Goal: Information Seeking & Learning: Learn about a topic

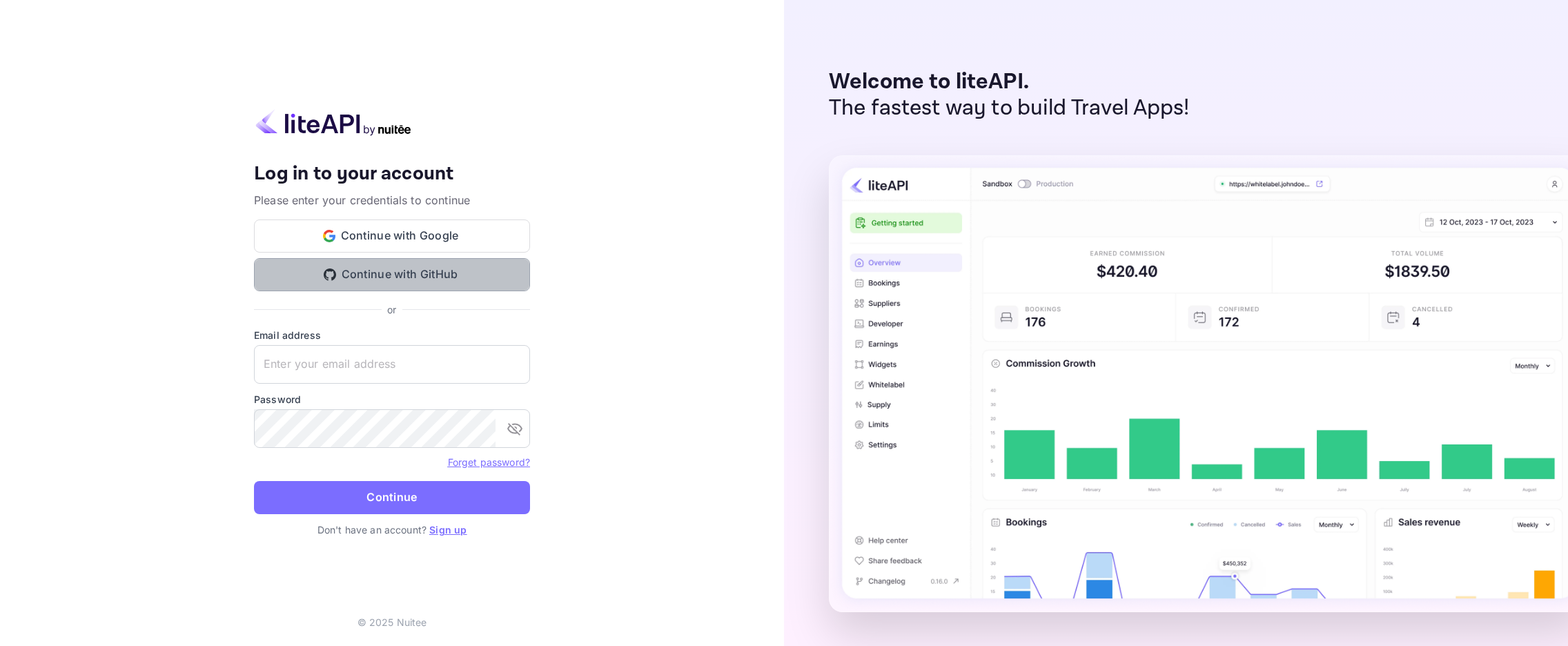
click at [444, 274] on button "Continue with GitHub" at bounding box center [392, 275] width 276 height 33
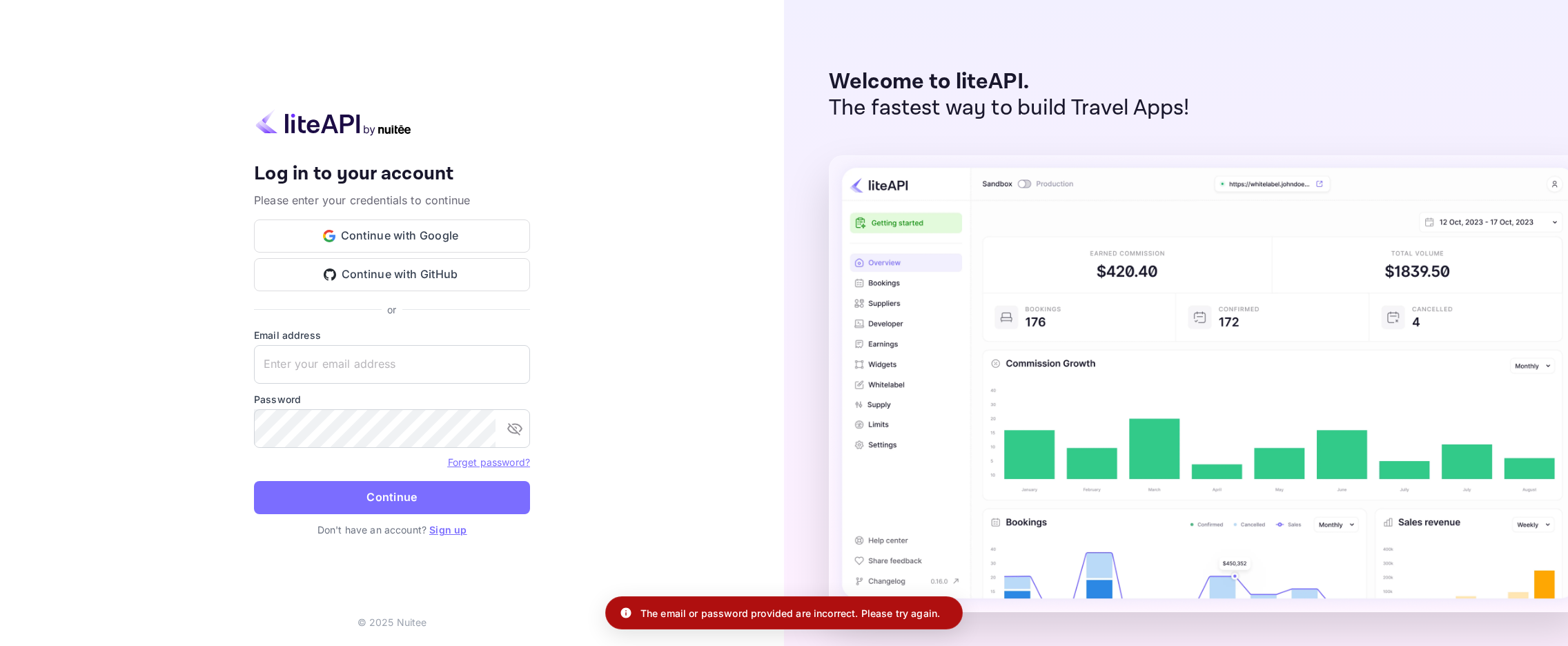
click at [439, 534] on link "Sign up" at bounding box center [448, 530] width 37 height 12
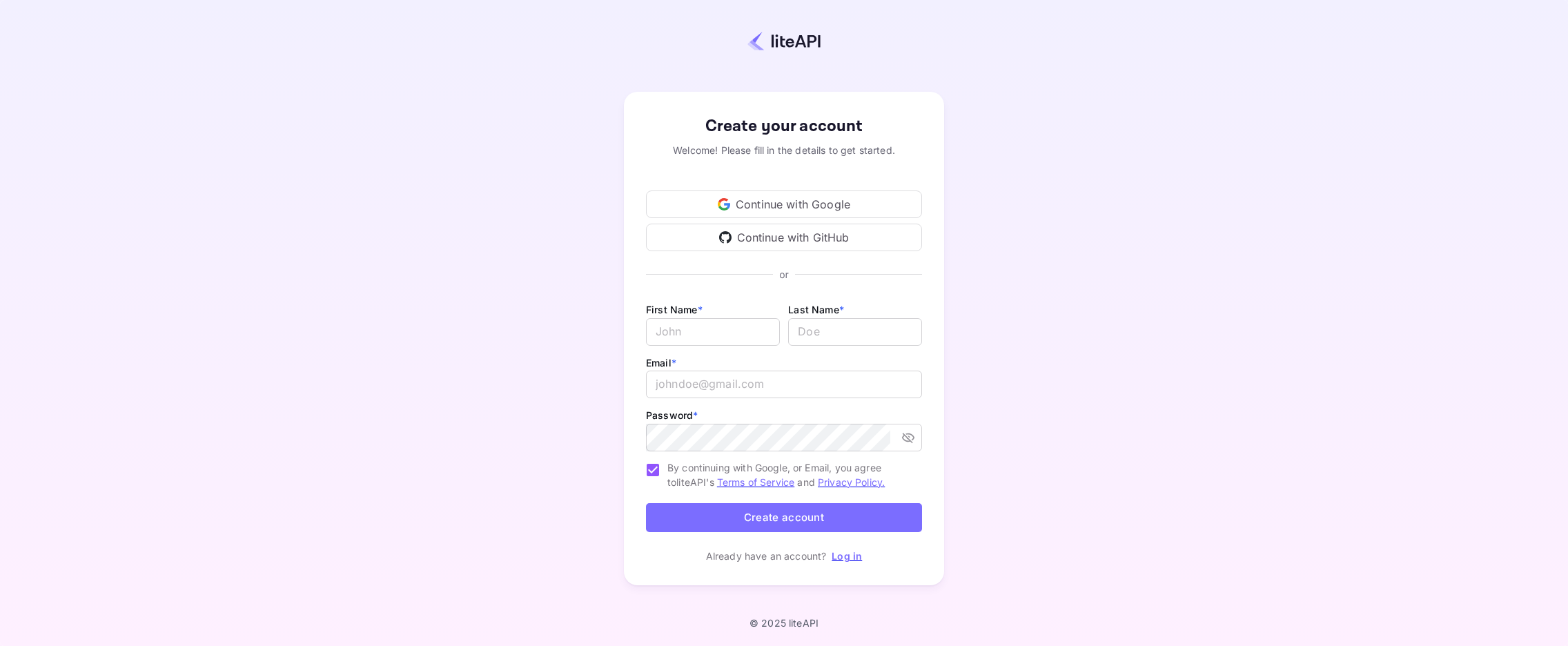
click at [722, 224] on div "Continue with GitHub" at bounding box center [784, 237] width 276 height 27
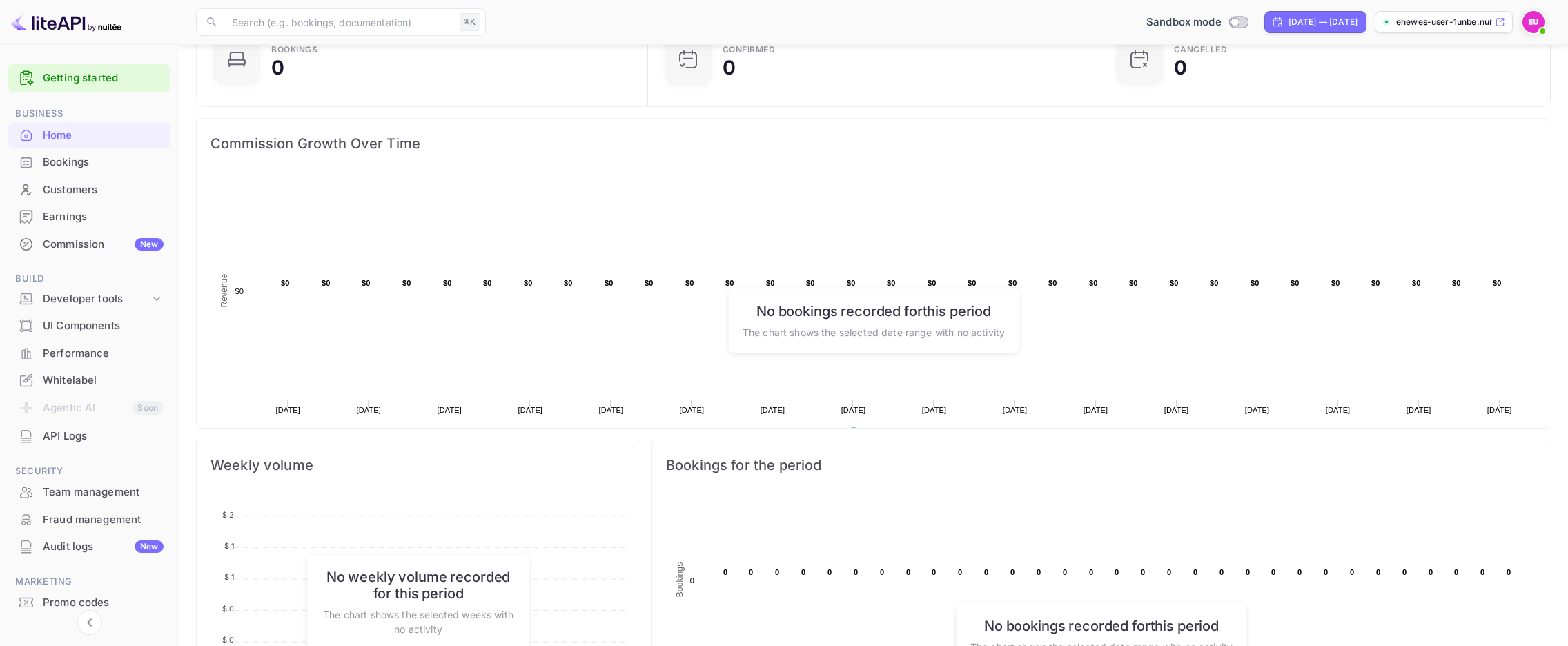
click at [79, 380] on div "Whitelabel" at bounding box center [103, 381] width 121 height 16
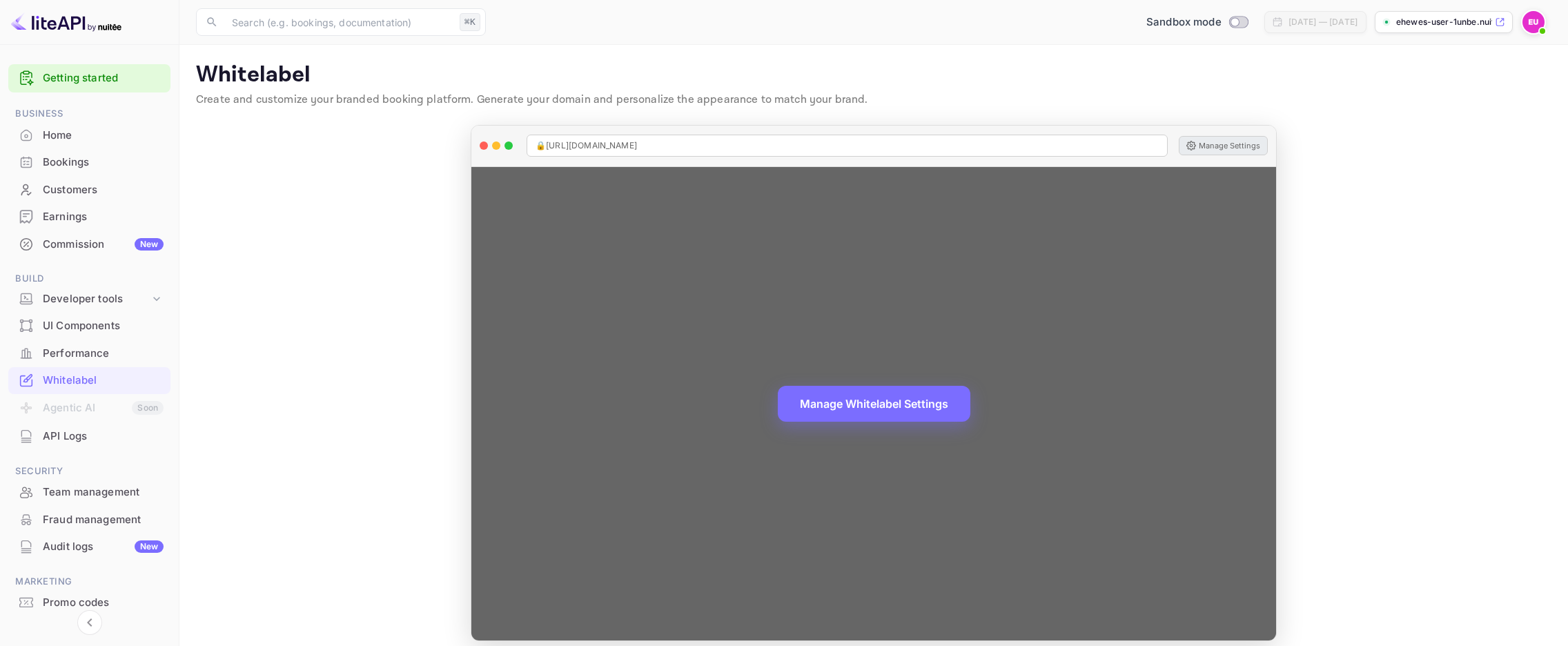
click at [1243, 149] on button "Manage Settings" at bounding box center [1223, 145] width 89 height 20
click at [1237, 144] on button "Manage Settings" at bounding box center [1223, 145] width 89 height 20
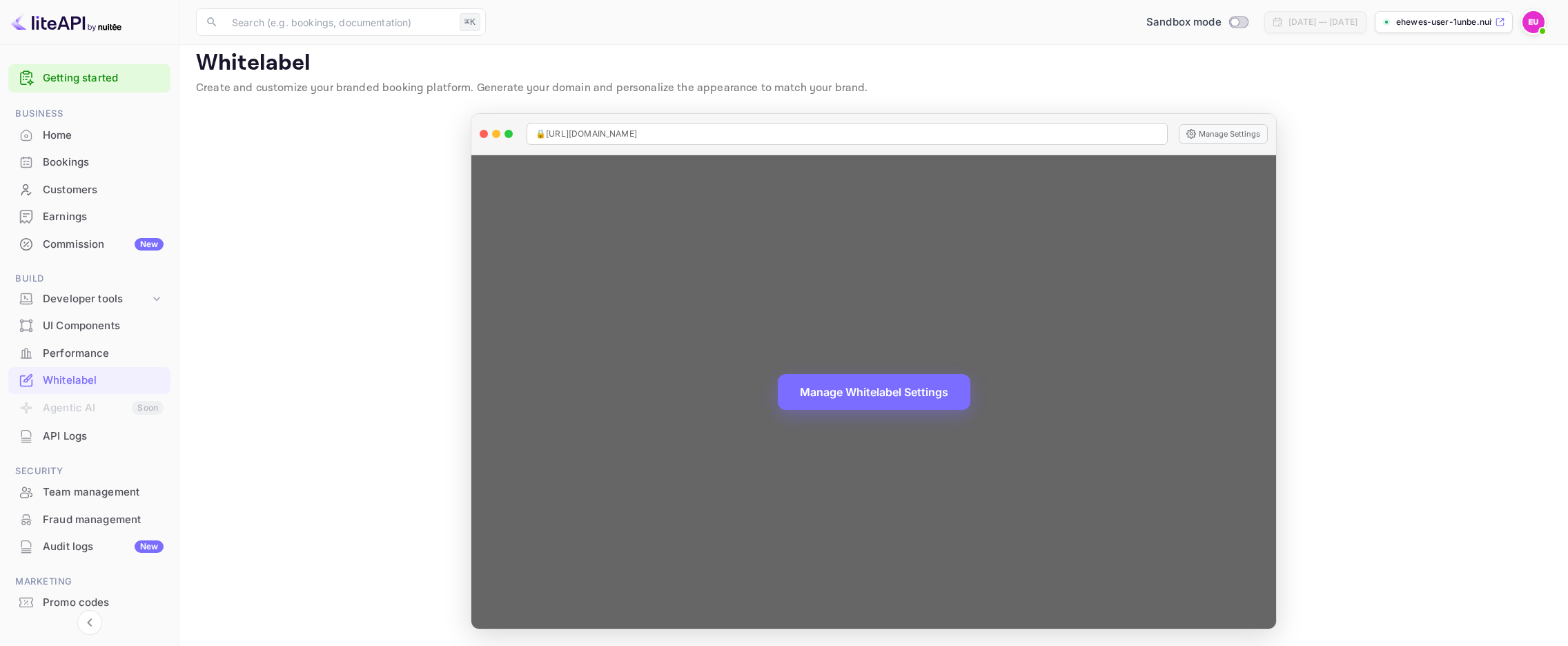
scroll to position [12, 0]
click at [918, 406] on button "Manage Whitelabel Settings" at bounding box center [874, 391] width 193 height 36
drag, startPoint x: 773, startPoint y: 127, endPoint x: 566, endPoint y: 130, distance: 207.0
click at [566, 130] on div "🔒 [URL][DOMAIN_NAME]" at bounding box center [847, 134] width 642 height 22
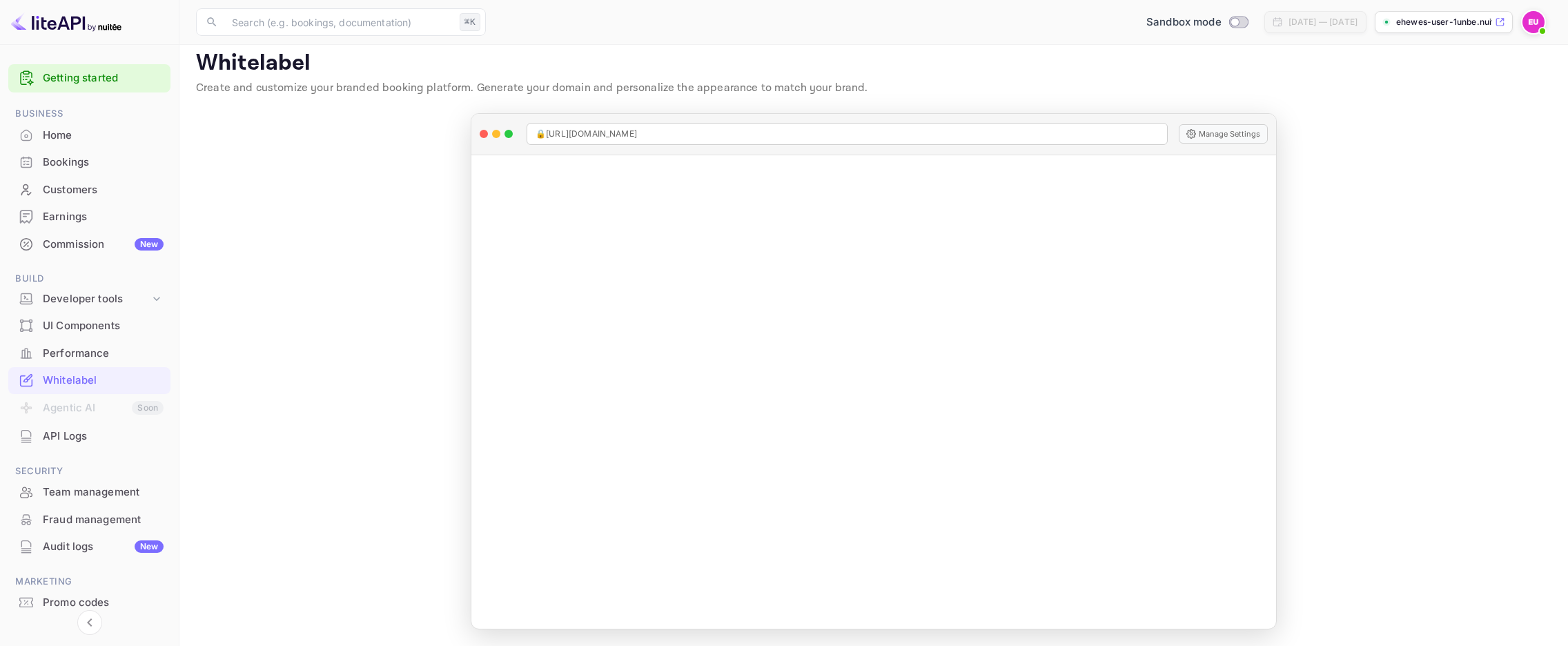
click at [684, 84] on p "Create and customize your branded booking platform. Generate your domain and pe…" at bounding box center [874, 88] width 1356 height 16
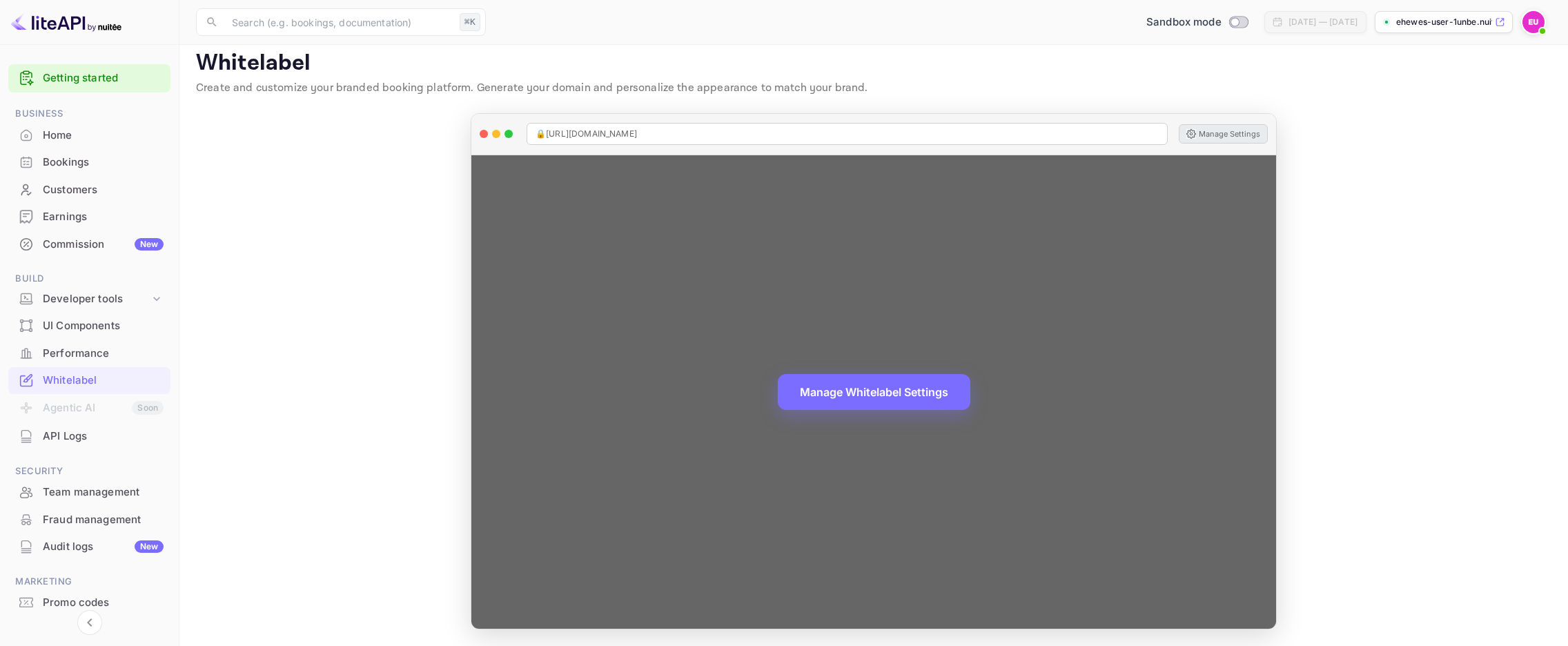
click at [1201, 139] on button "Manage Settings" at bounding box center [1223, 133] width 89 height 20
click at [883, 413] on div "Manage Whitelabel Settings" at bounding box center [874, 393] width 805 height 474
click at [882, 405] on button "Manage Whitelabel Settings" at bounding box center [874, 391] width 193 height 36
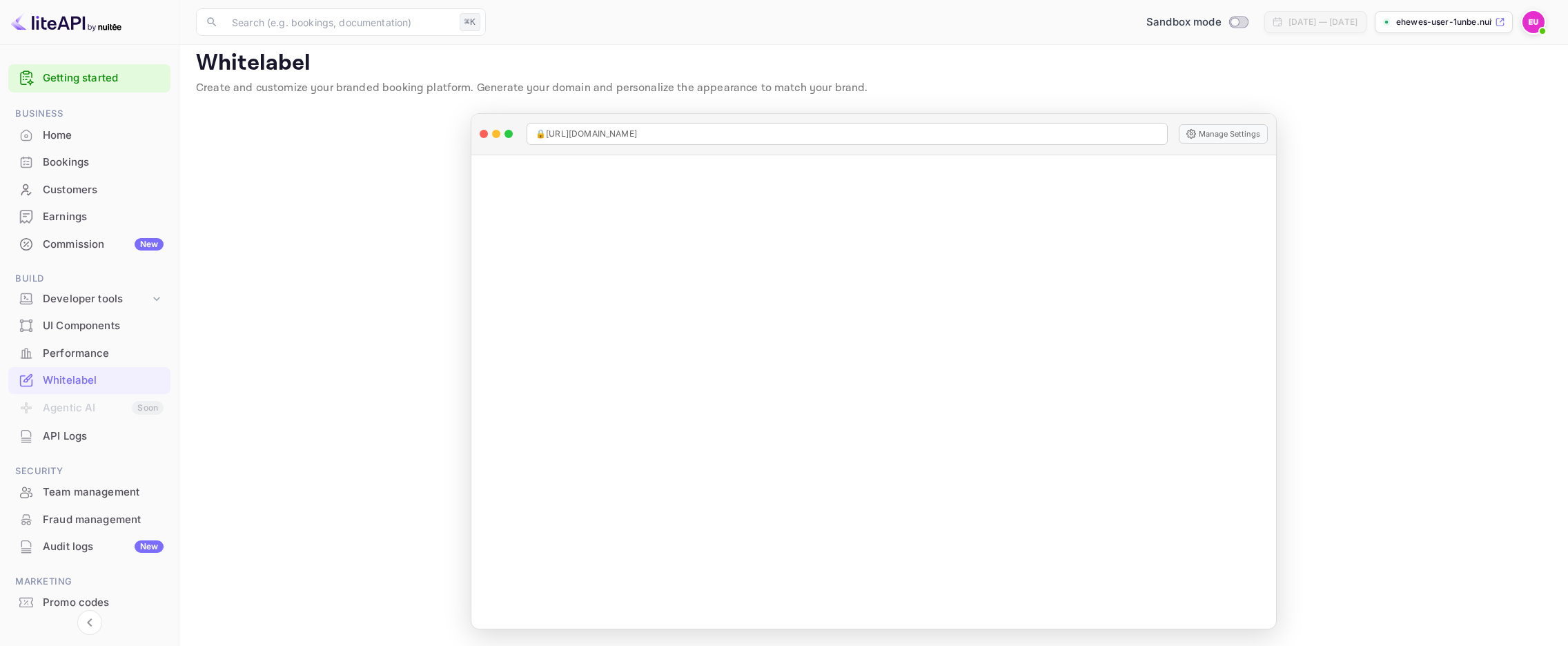
click at [78, 134] on div "Home" at bounding box center [103, 135] width 121 height 16
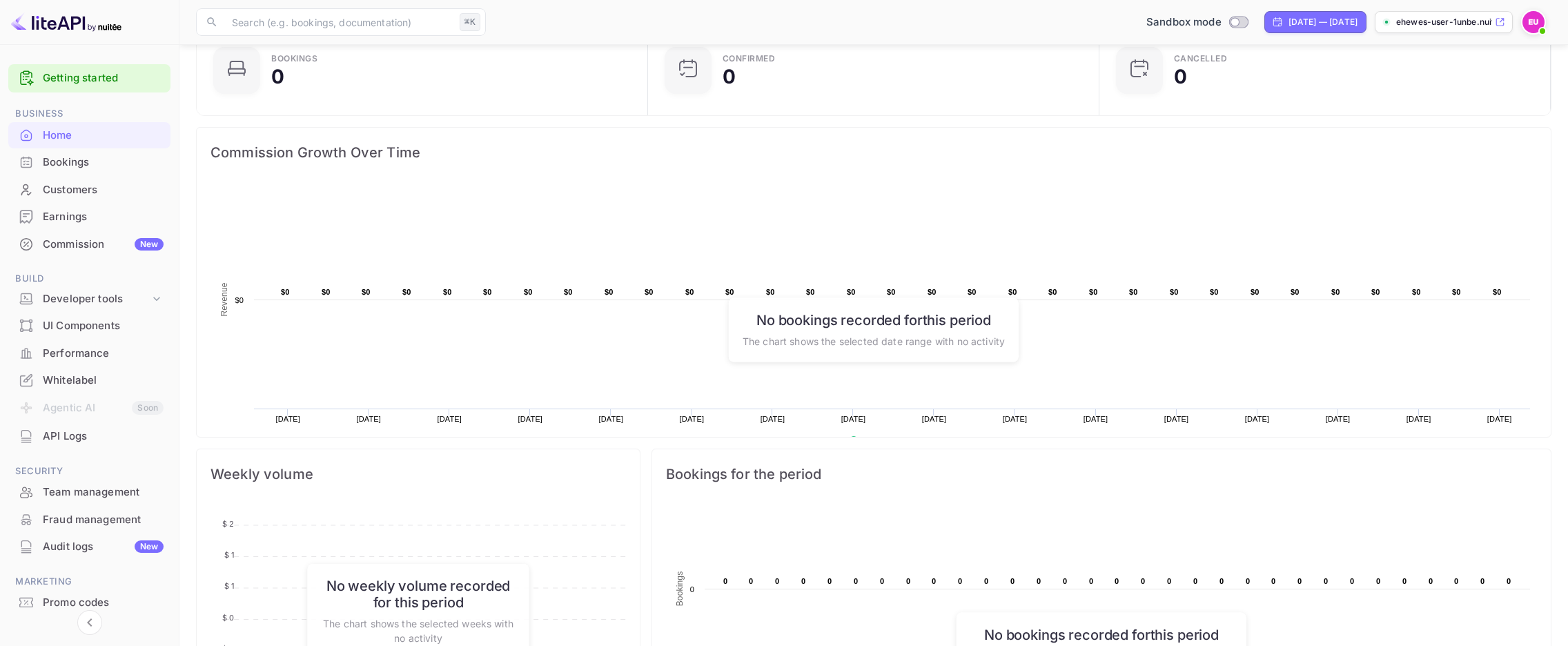
scroll to position [32, 0]
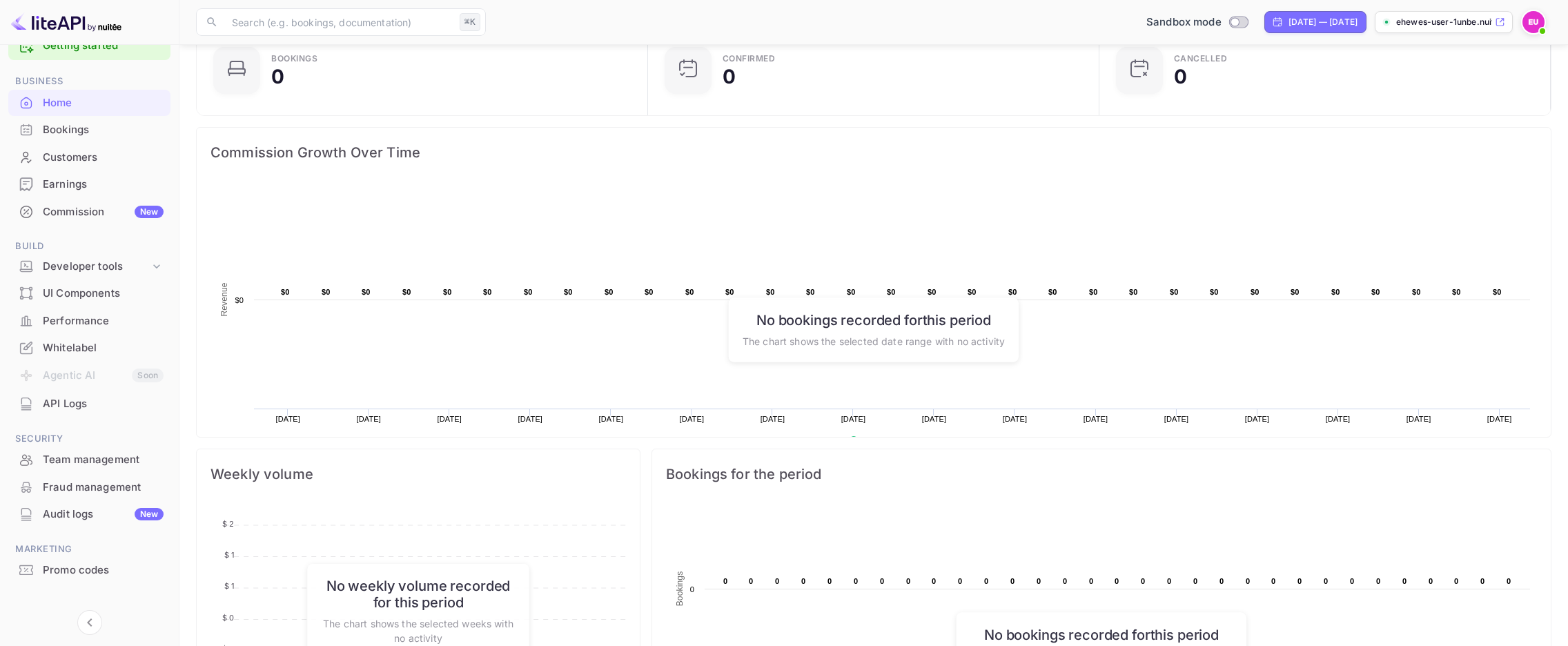
click at [60, 396] on div "API Logs" at bounding box center [103, 404] width 121 height 16
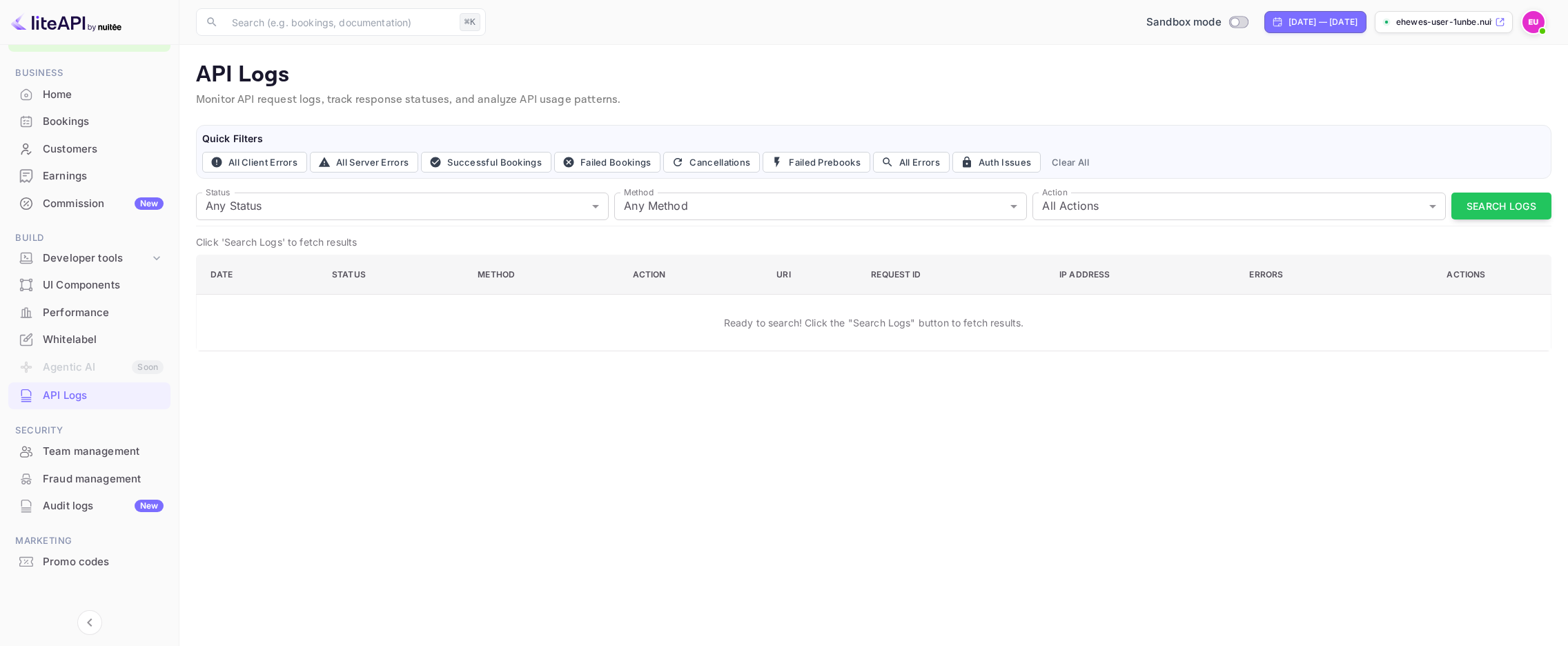
scroll to position [40, 0]
click at [119, 253] on div "Developer tools" at bounding box center [96, 259] width 107 height 16
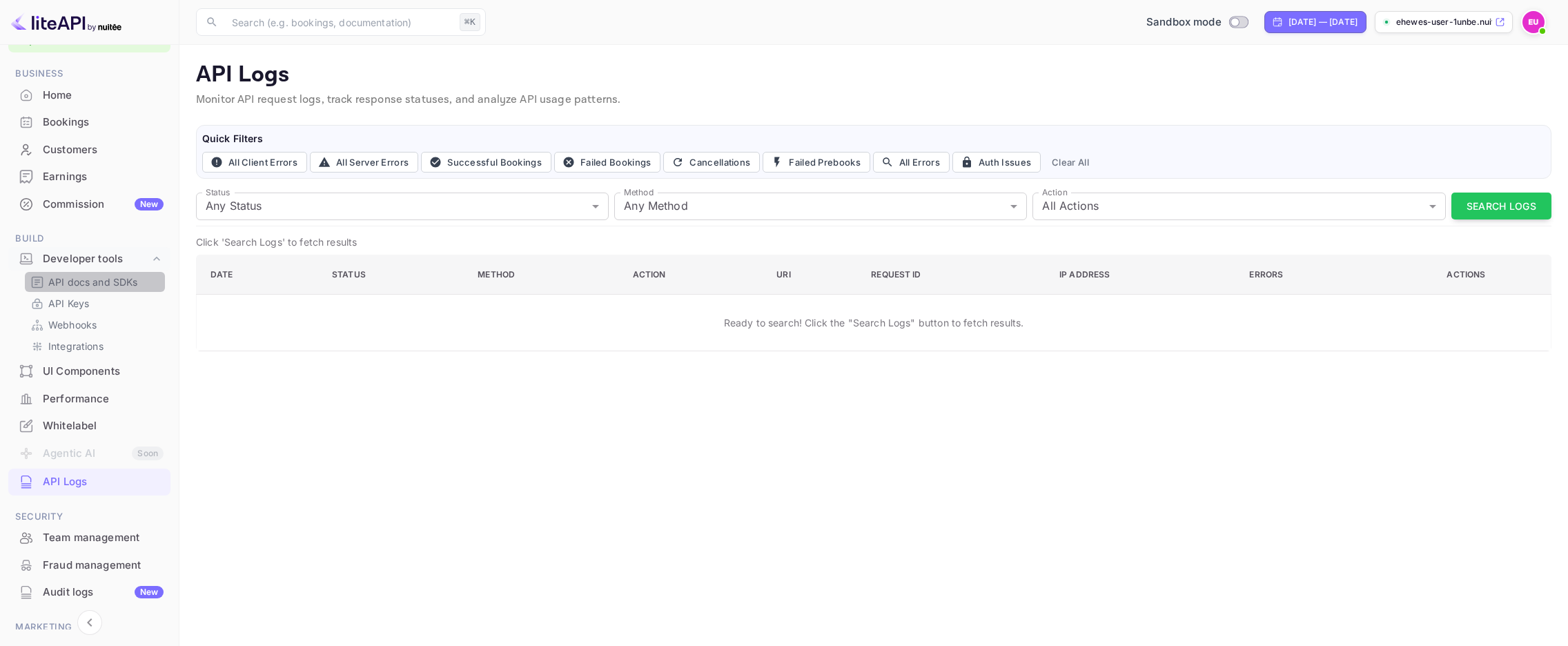
click at [110, 277] on p "API docs and SDKs" at bounding box center [93, 281] width 90 height 14
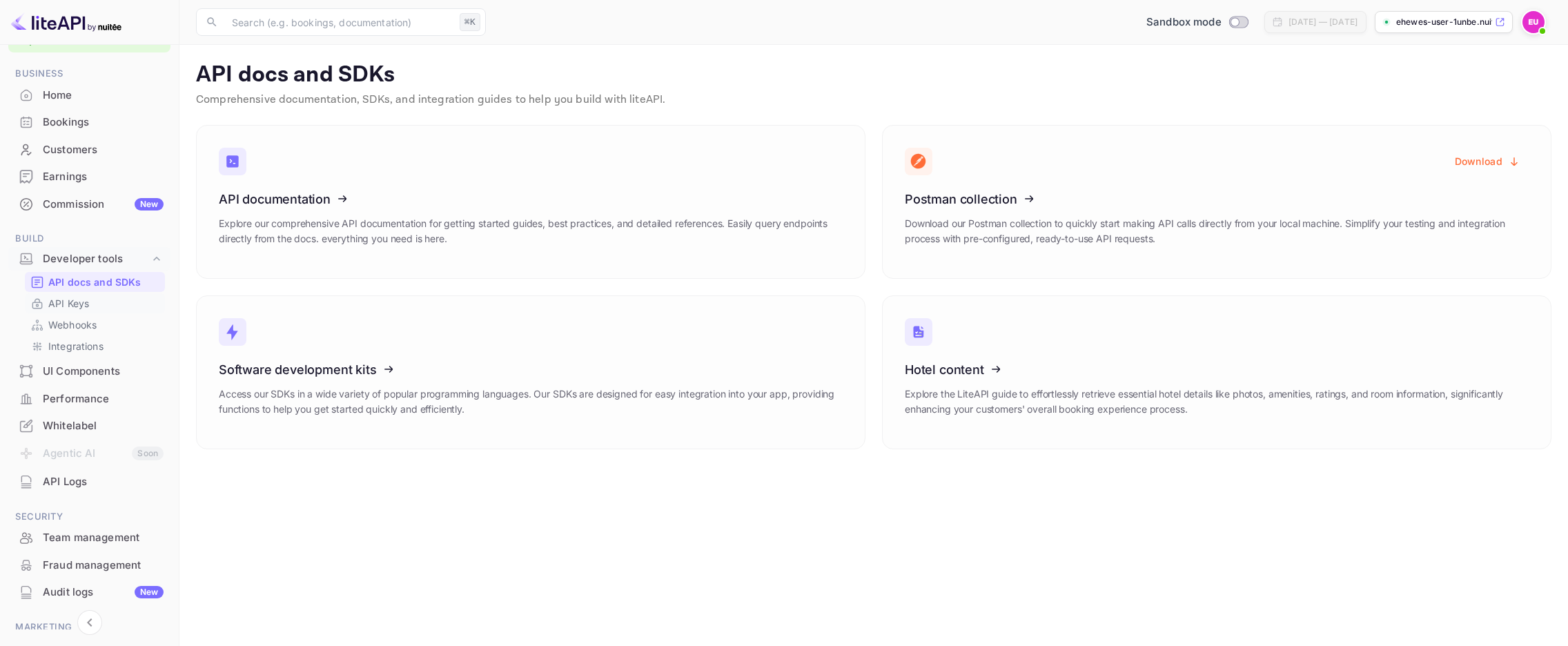
click at [76, 303] on p "API Keys" at bounding box center [69, 303] width 41 height 14
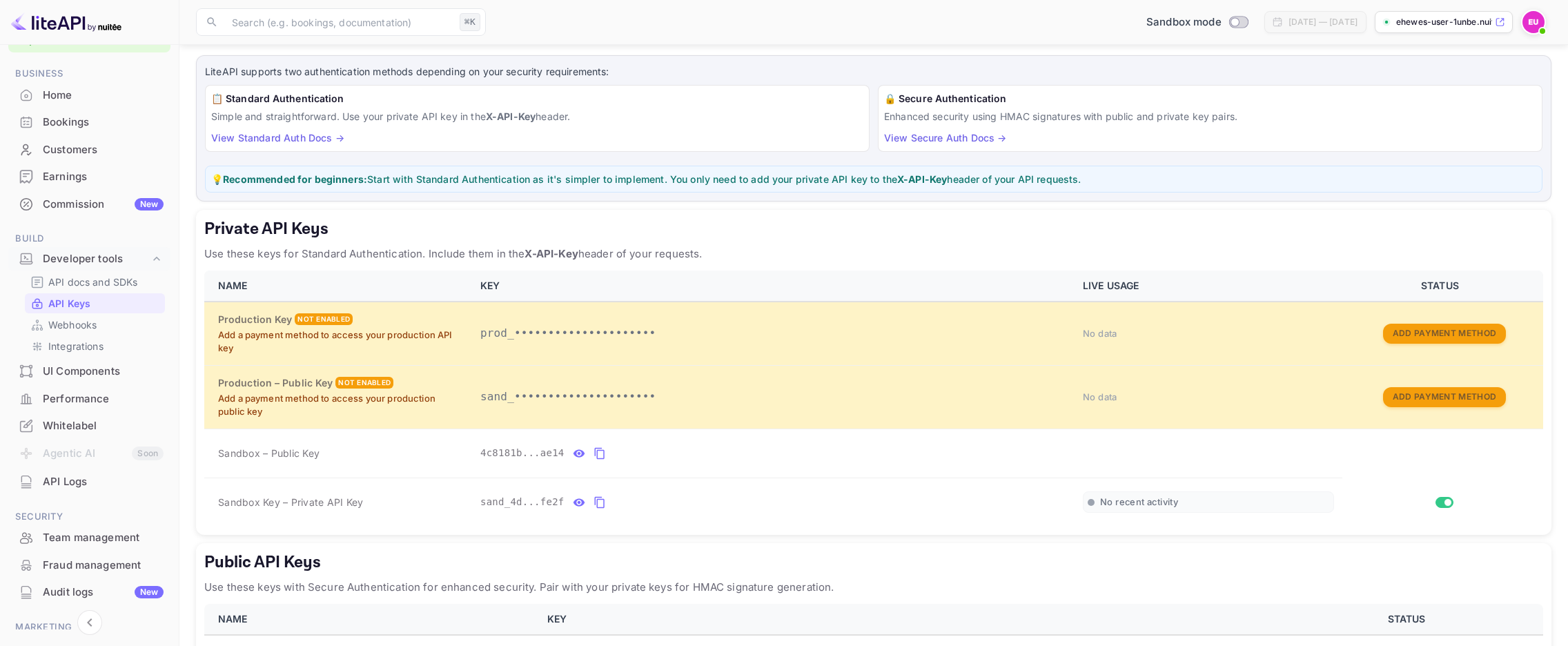
scroll to position [86, 0]
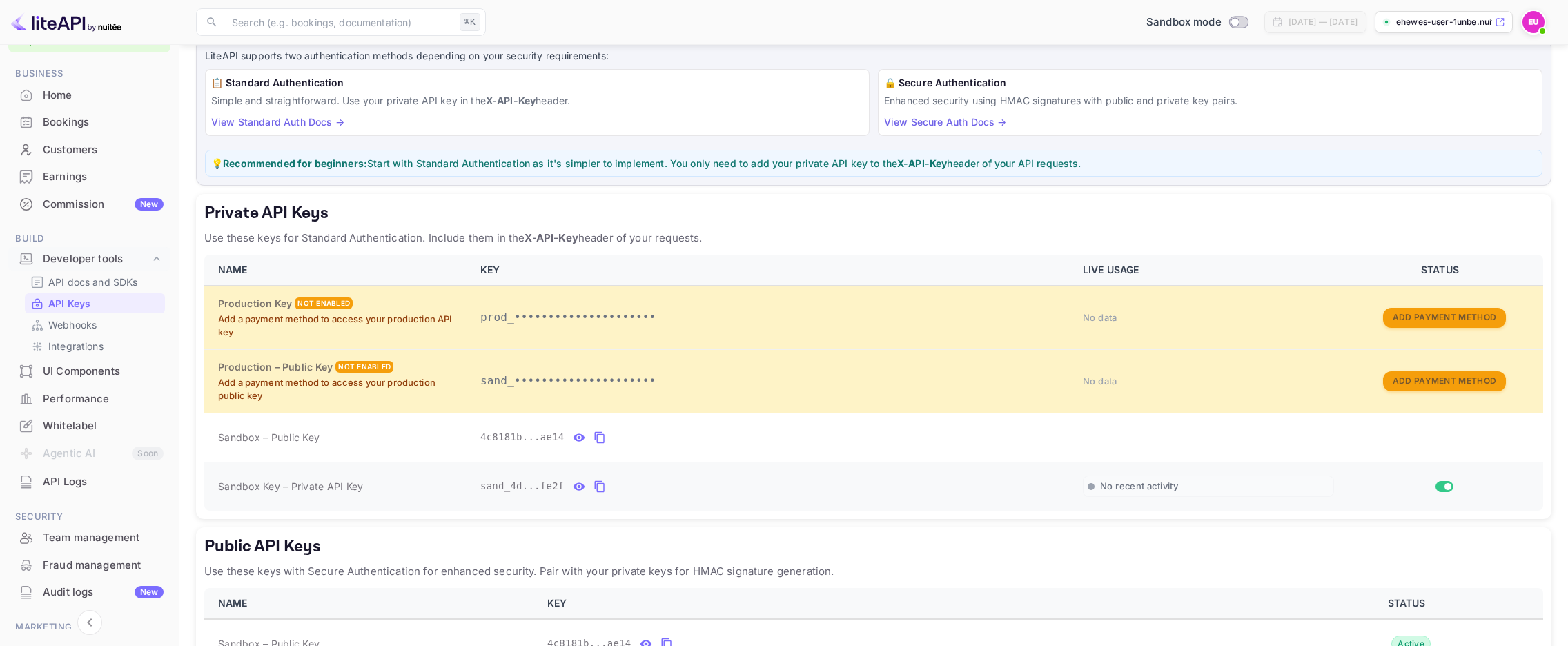
drag, startPoint x: 382, startPoint y: 480, endPoint x: 275, endPoint y: 473, distance: 107.2
click at [360, 479] on div "Sandbox Key – Private API Key" at bounding box center [341, 486] width 246 height 14
drag, startPoint x: 270, startPoint y: 428, endPoint x: 390, endPoint y: 425, distance: 120.0
click at [388, 430] on div "Sandbox – Public Key" at bounding box center [341, 437] width 246 height 14
click at [359, 450] on td "Sandbox – Public Key" at bounding box center [337, 438] width 268 height 49
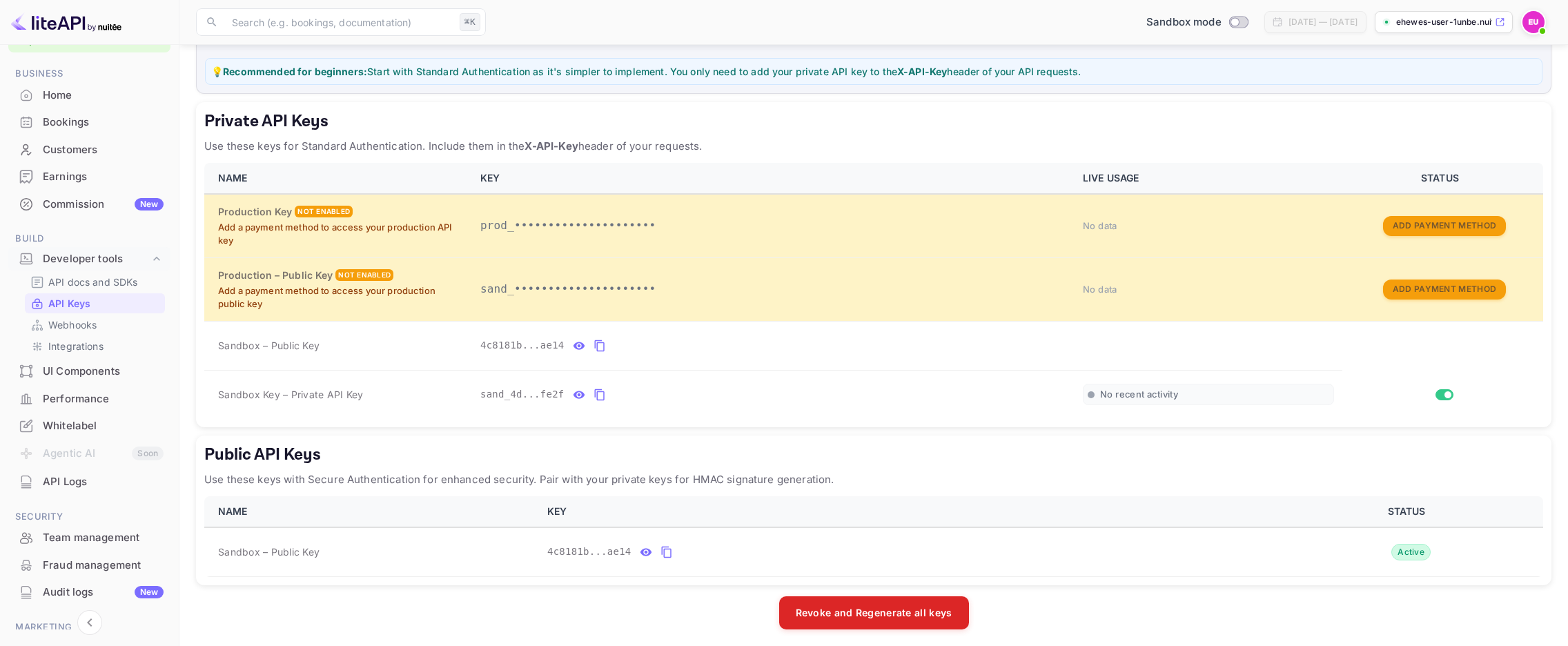
scroll to position [177, 0]
click at [593, 388] on icon "private api keys table" at bounding box center [599, 395] width 13 height 16
click at [597, 392] on icon "private api keys table" at bounding box center [598, 396] width 9 height 12
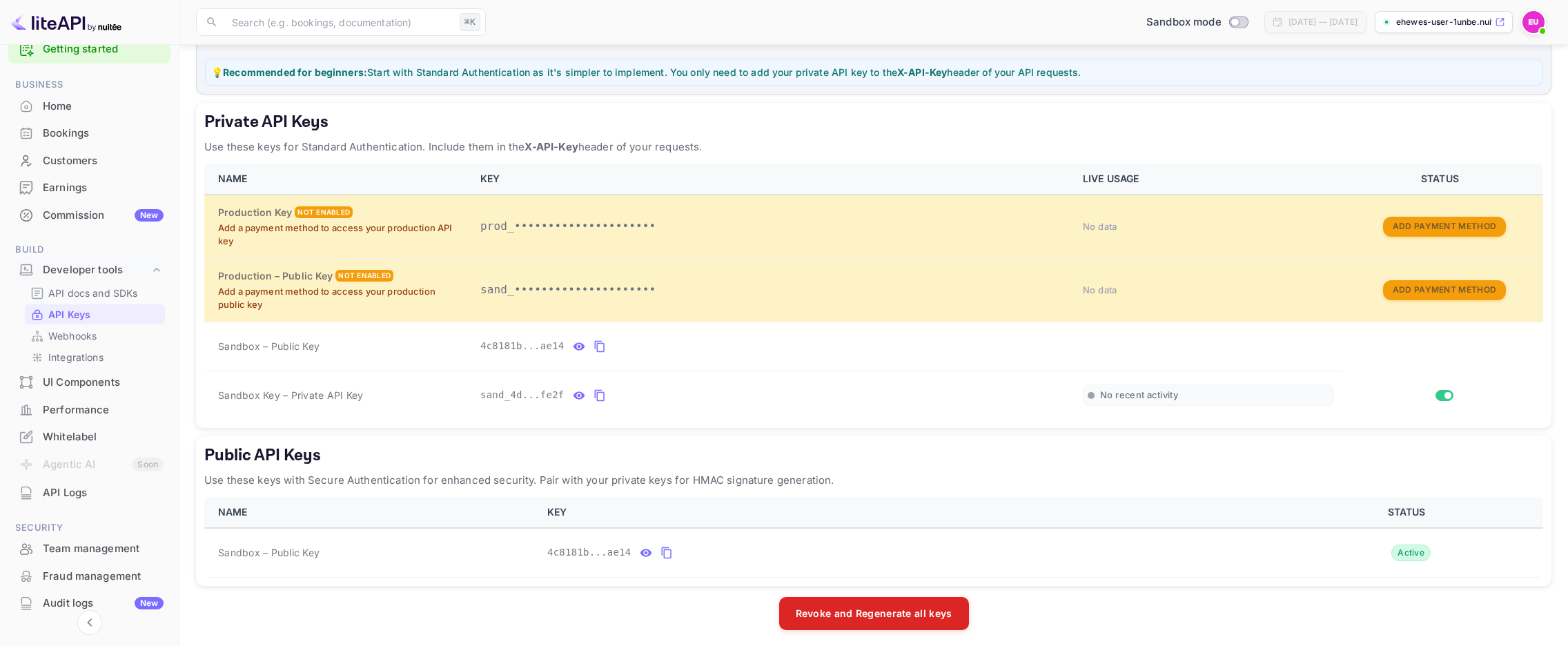
scroll to position [31, 0]
click at [114, 288] on p "API docs and SDKs" at bounding box center [93, 291] width 90 height 14
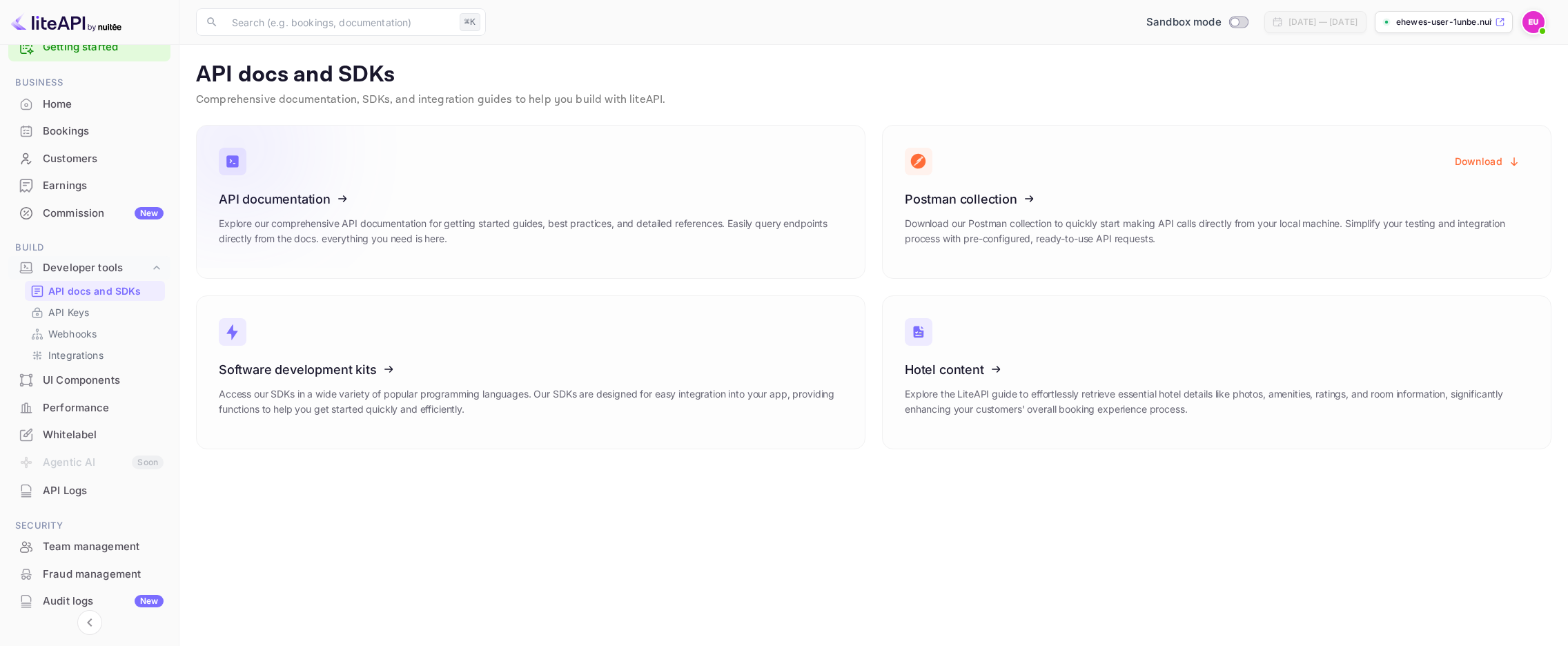
click at [410, 201] on icon at bounding box center [303, 196] width 215 height 142
click at [1355, 3] on div "​ ⌘K ​ Sandbox mode [DATE] — [DATE] ehewes-user-1unbe.nuit..." at bounding box center [874, 22] width 1389 height 44
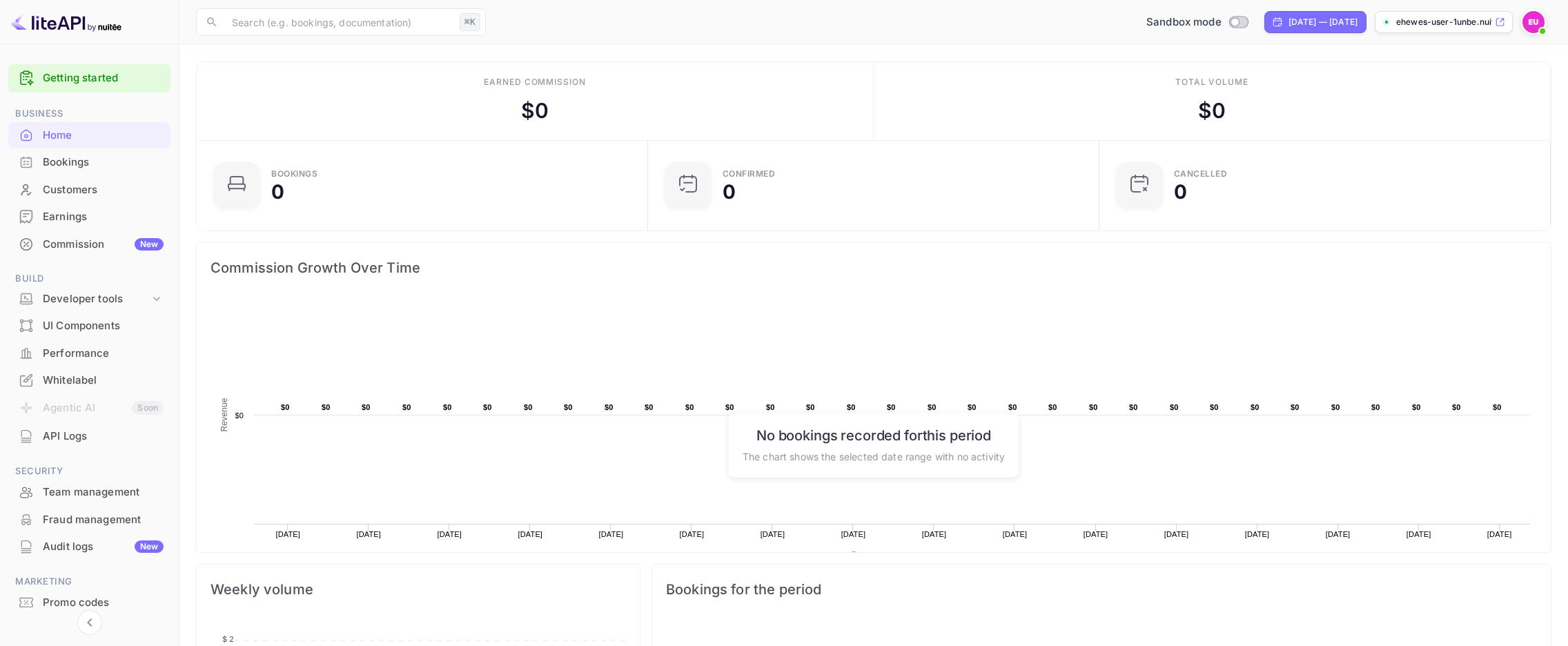
click at [113, 286] on li "Developer tools" at bounding box center [89, 299] width 162 height 26
click at [113, 292] on div "Developer tools" at bounding box center [96, 299] width 107 height 16
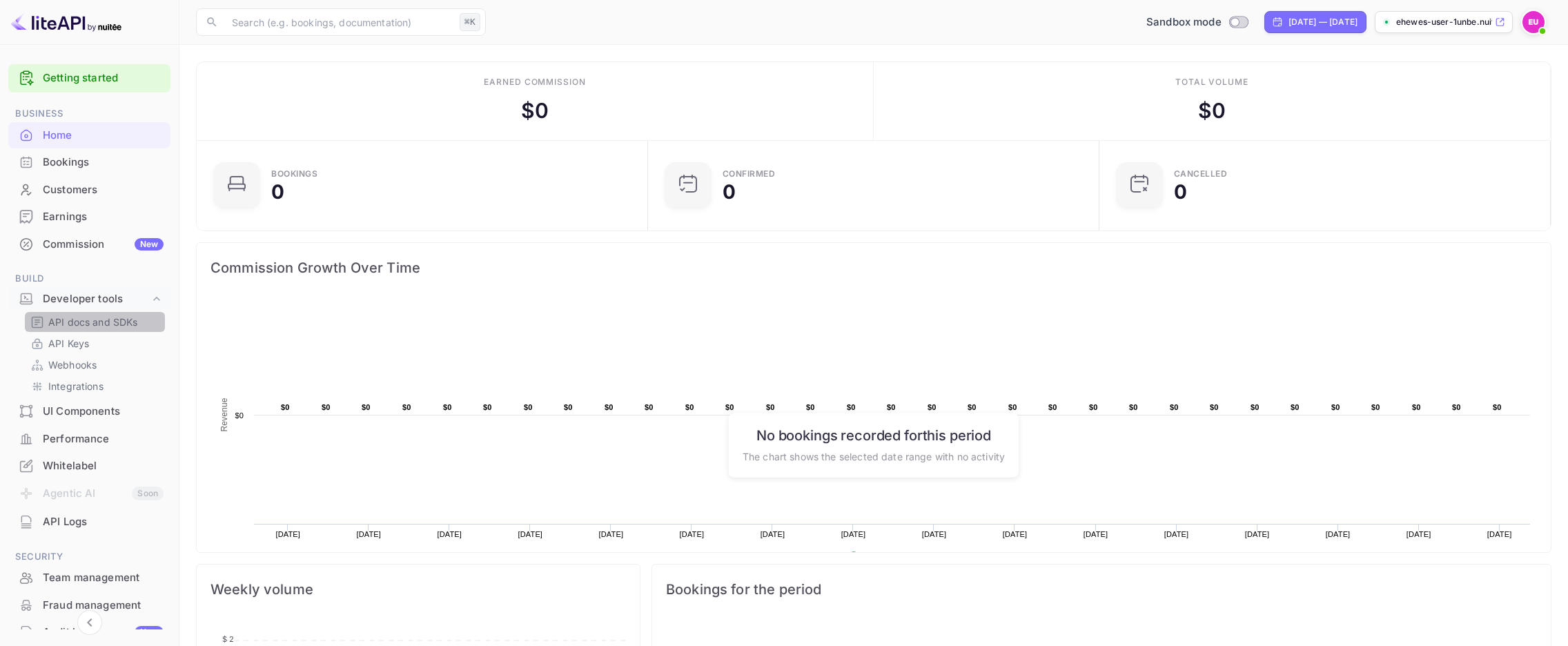
click at [93, 319] on p "API docs and SDKs" at bounding box center [93, 321] width 90 height 14
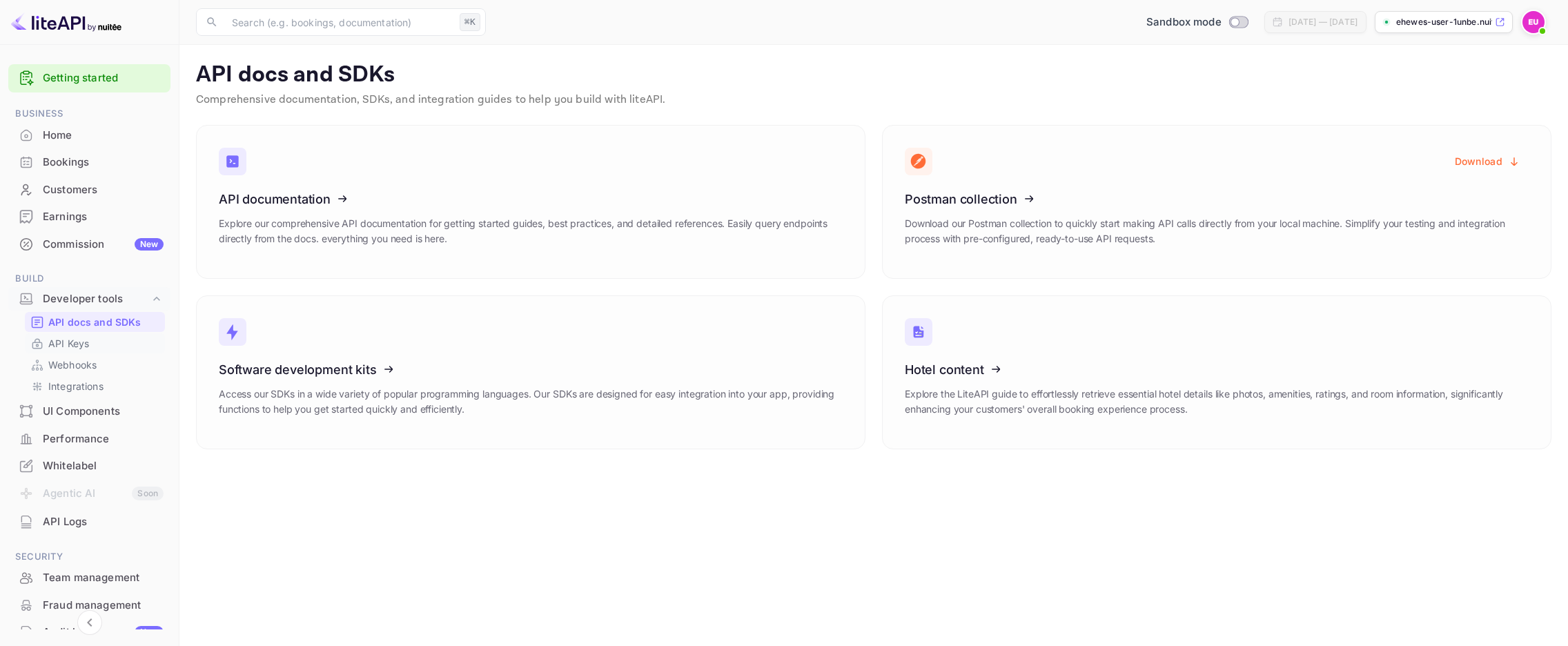
click at [89, 343] on p "API Keys" at bounding box center [69, 343] width 41 height 14
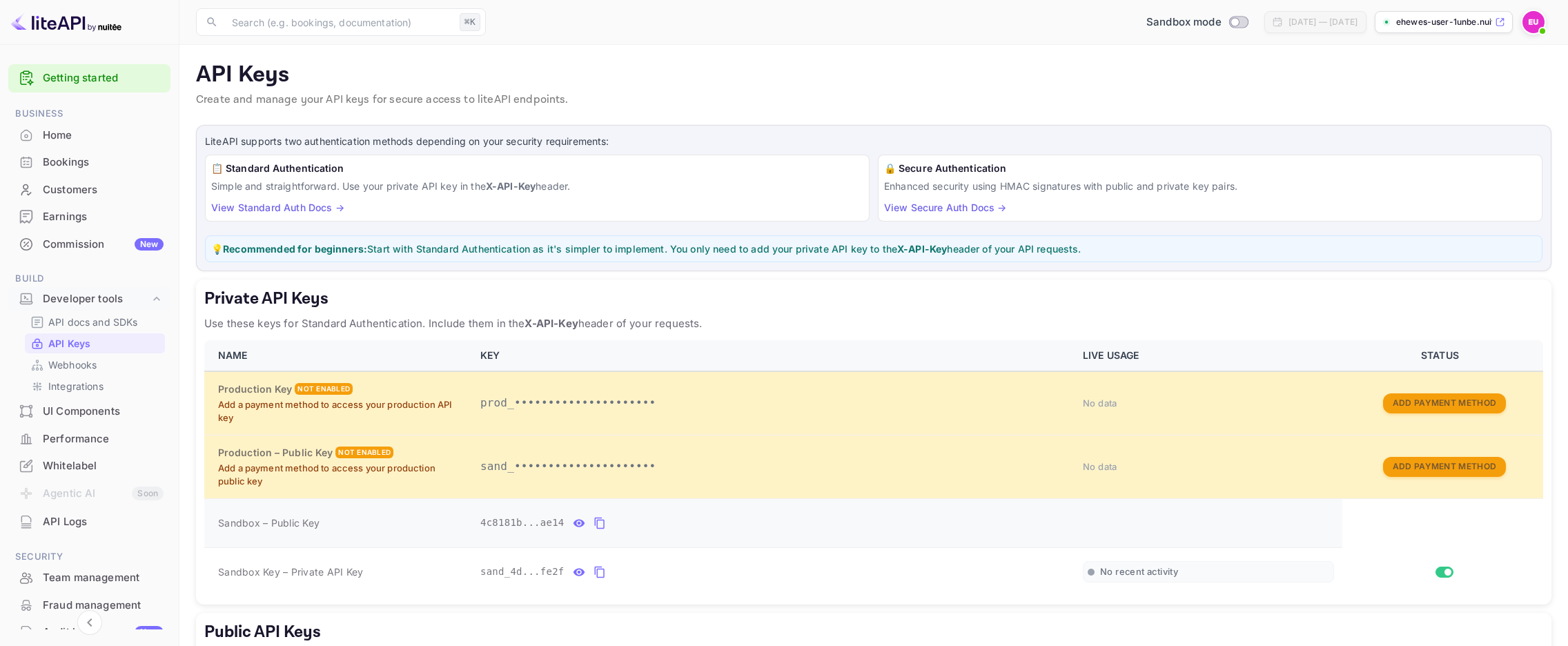
scroll to position [31, 0]
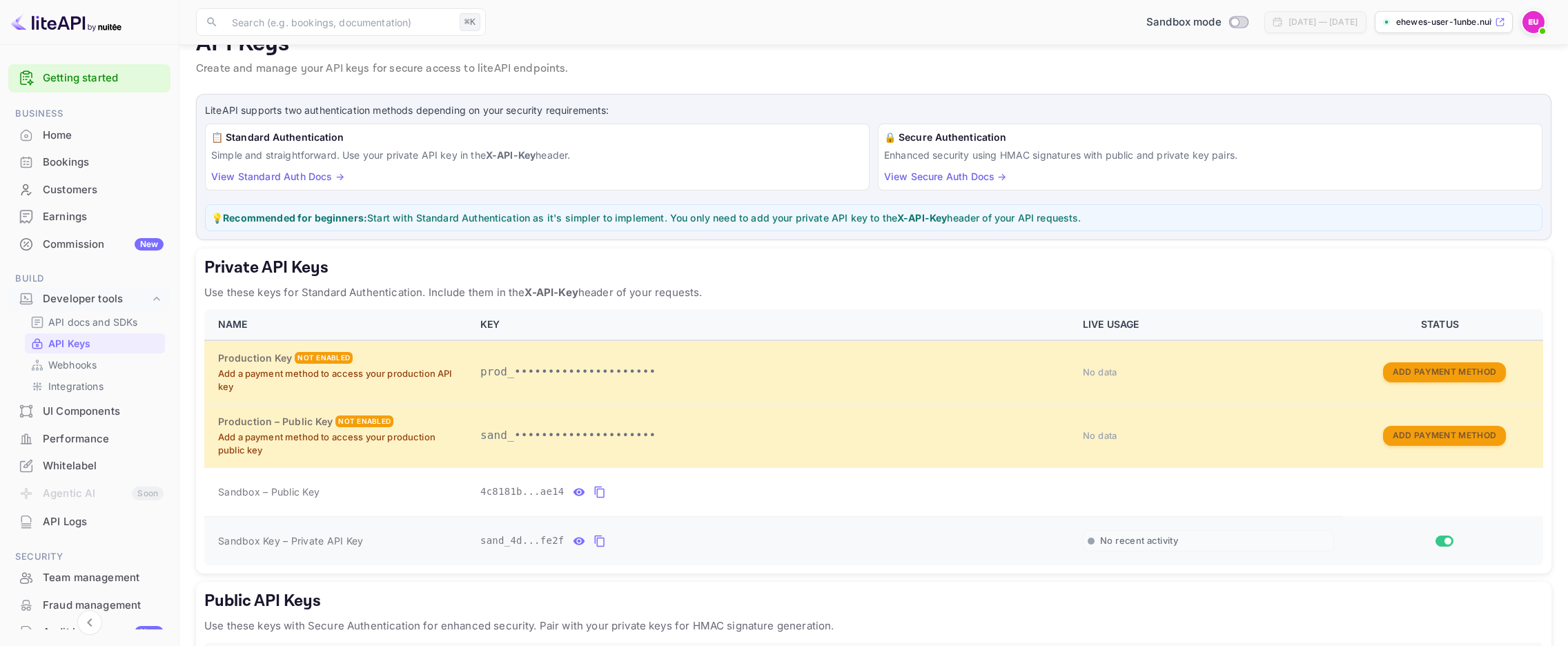
click at [599, 535] on icon "private api keys table" at bounding box center [599, 541] width 13 height 16
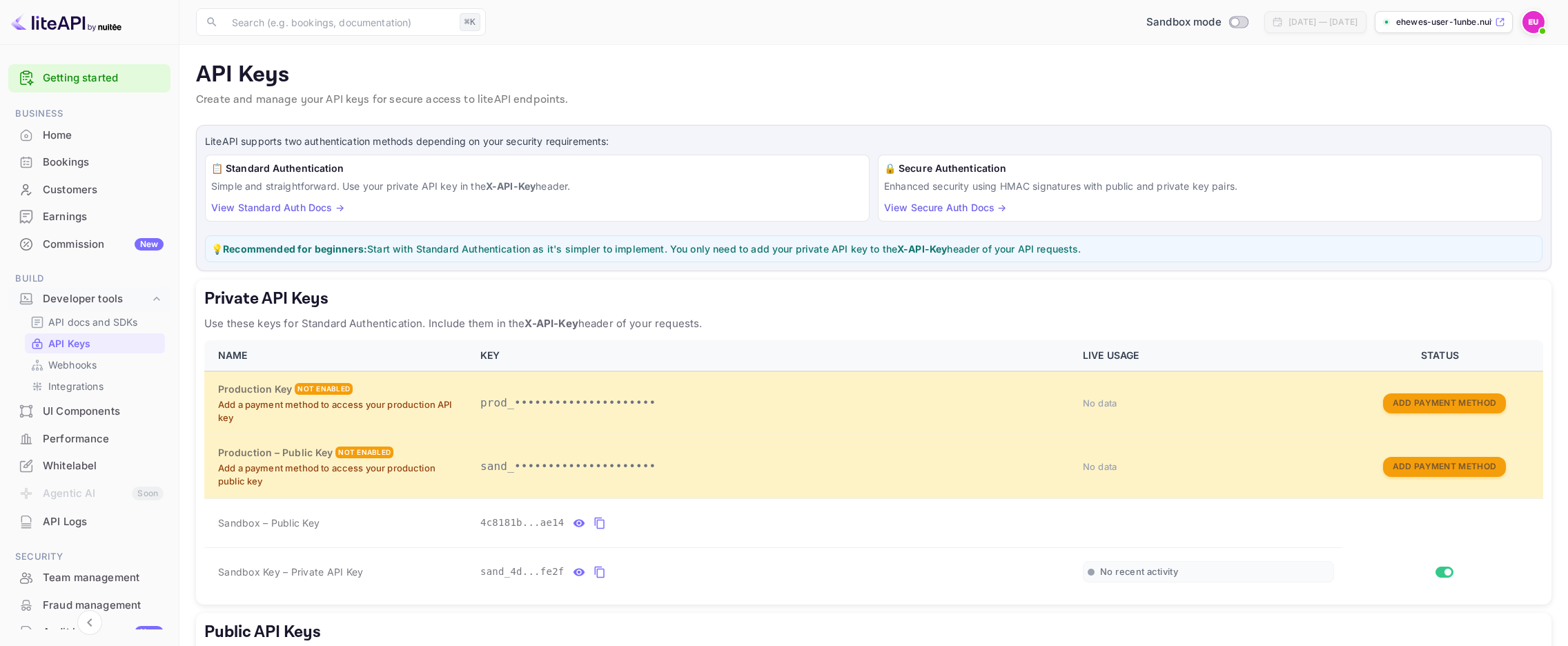
scroll to position [0, 0]
click at [76, 167] on div "Bookings" at bounding box center [103, 162] width 121 height 16
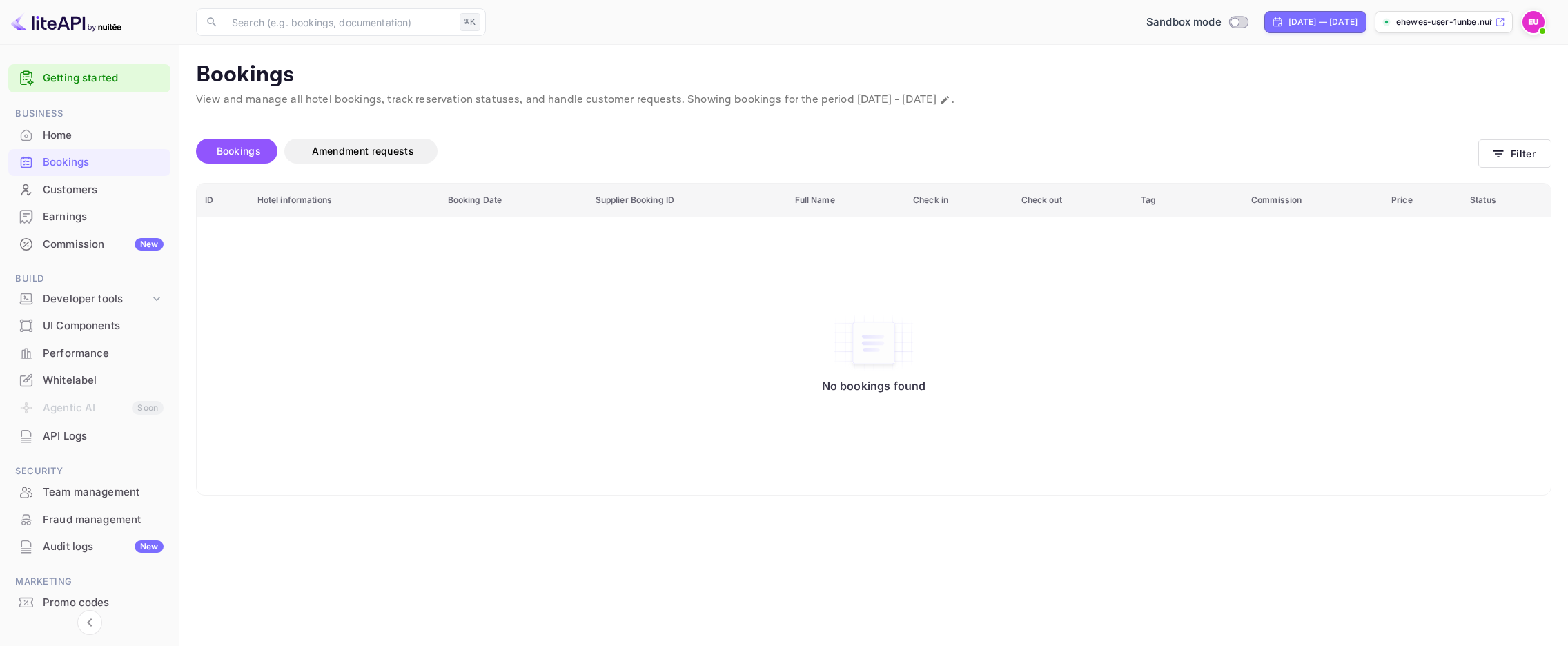
click at [71, 194] on div "Customers" at bounding box center [103, 190] width 121 height 16
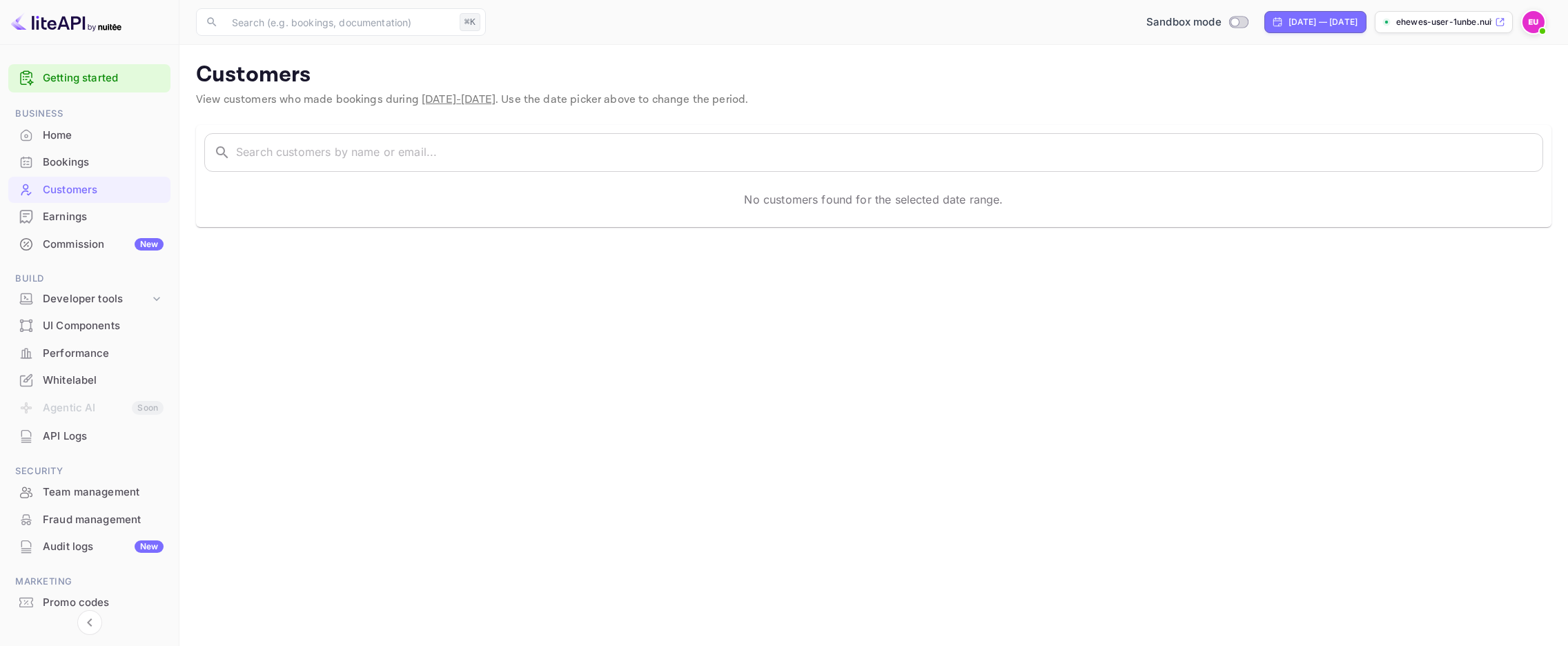
click at [76, 166] on div "Bookings" at bounding box center [103, 162] width 121 height 16
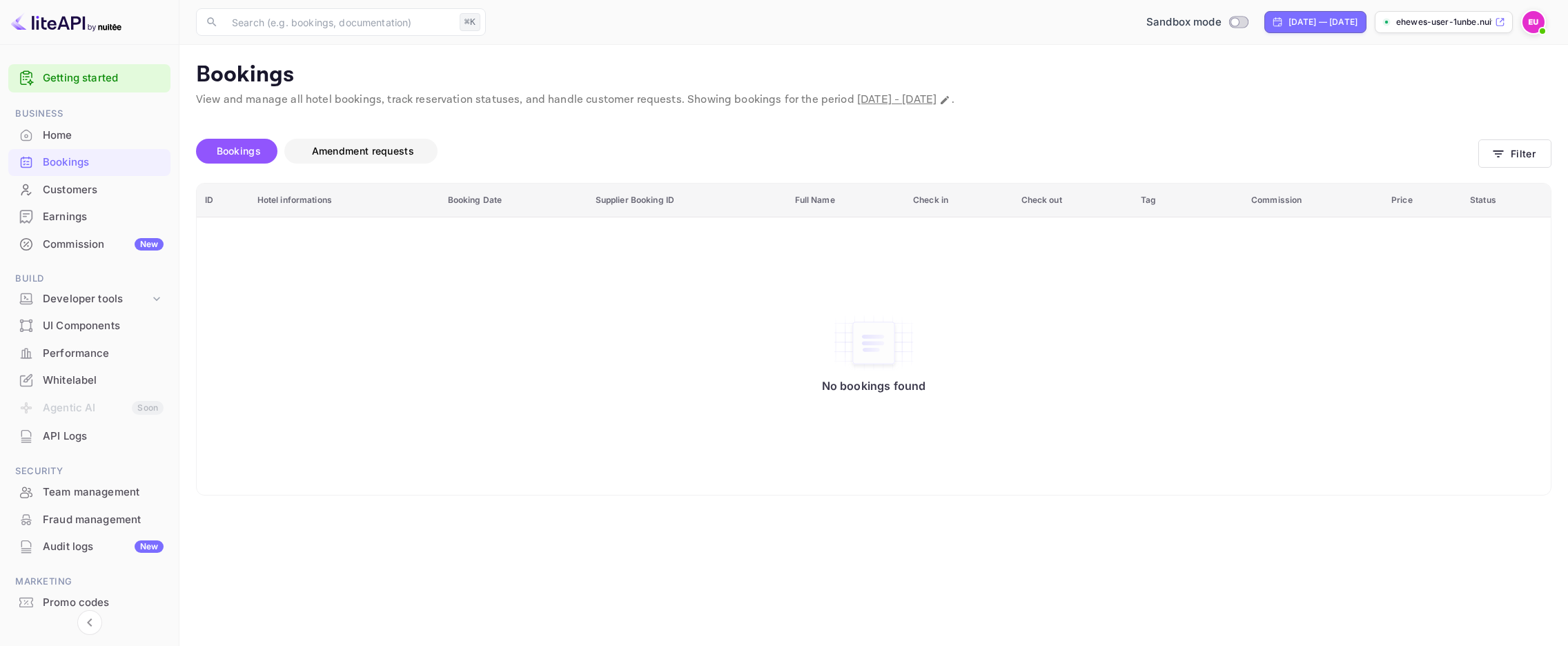
click at [332, 147] on span "Amendment requests" at bounding box center [363, 151] width 102 height 12
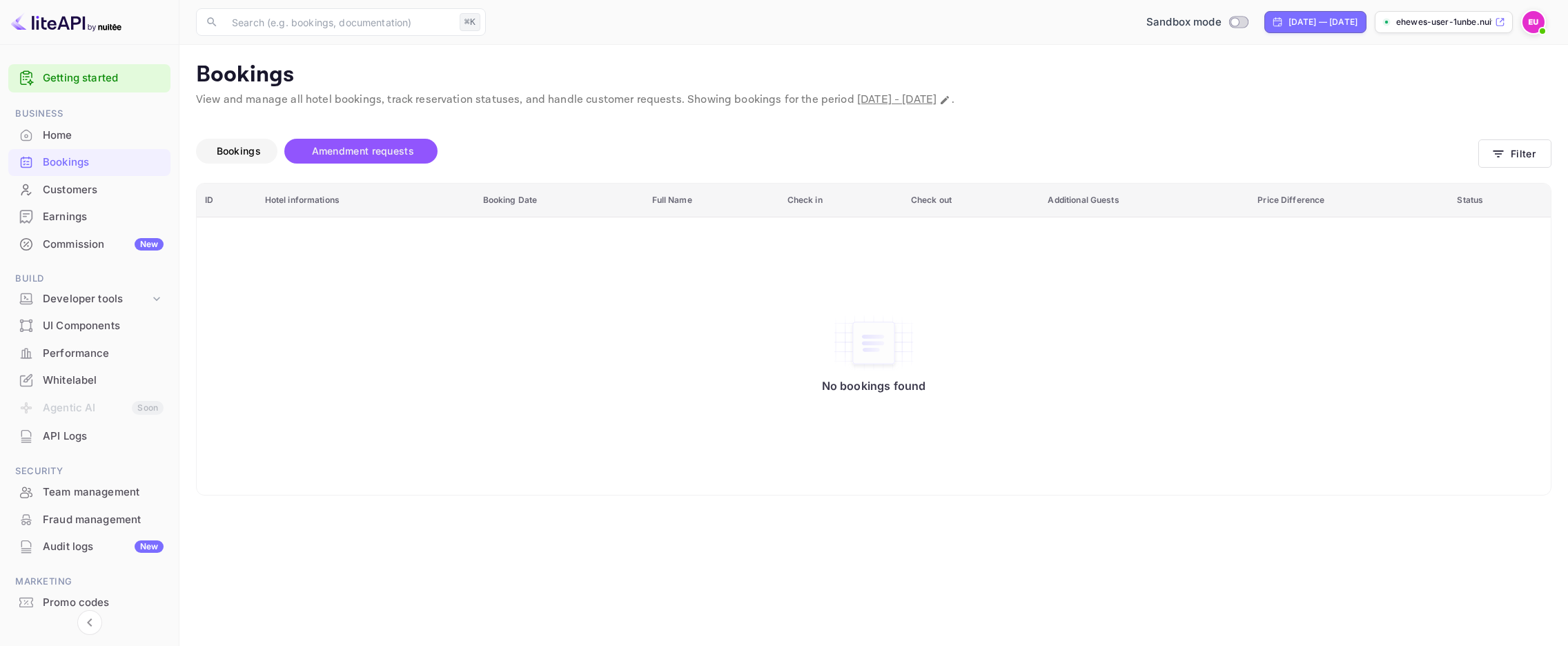
click at [223, 156] on span "Bookings" at bounding box center [239, 151] width 44 height 12
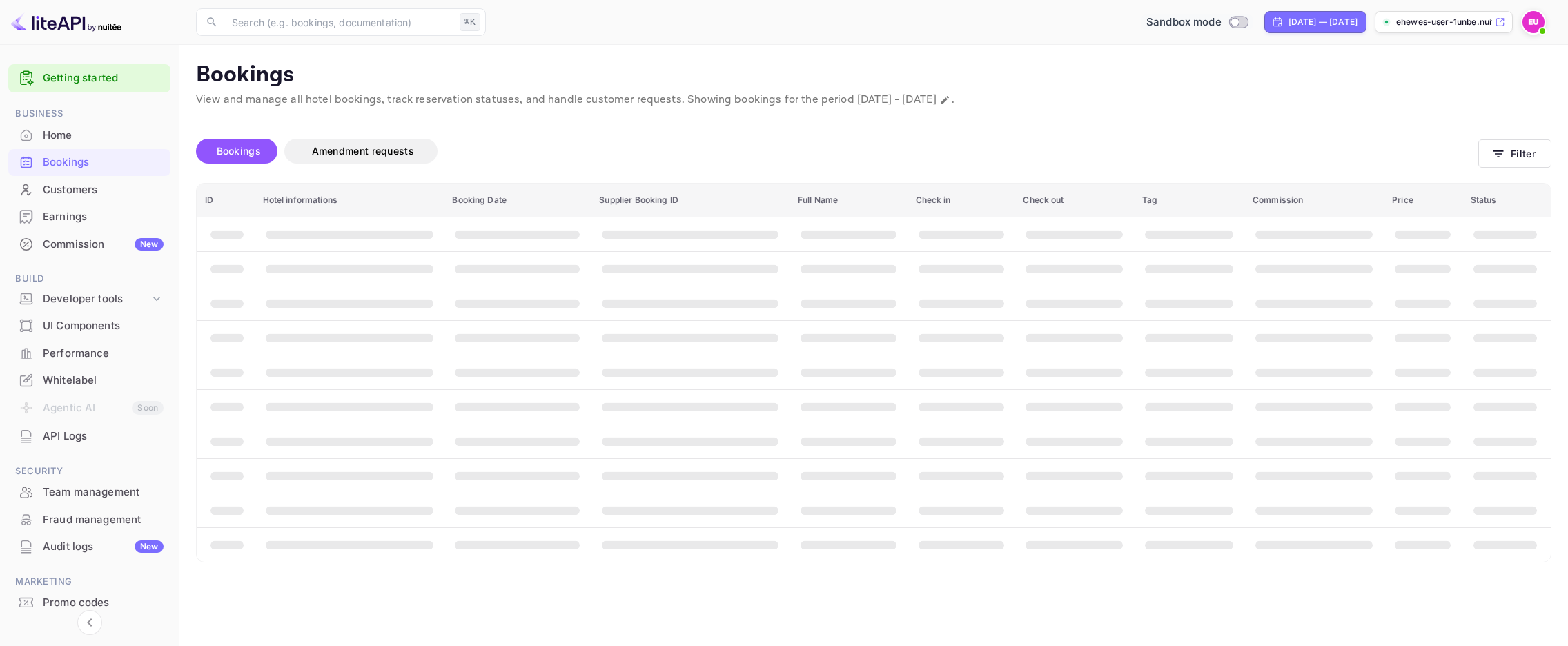
click at [1221, 20] on input "Switch to Production mode" at bounding box center [1235, 21] width 27 height 9
checkbox input "false"
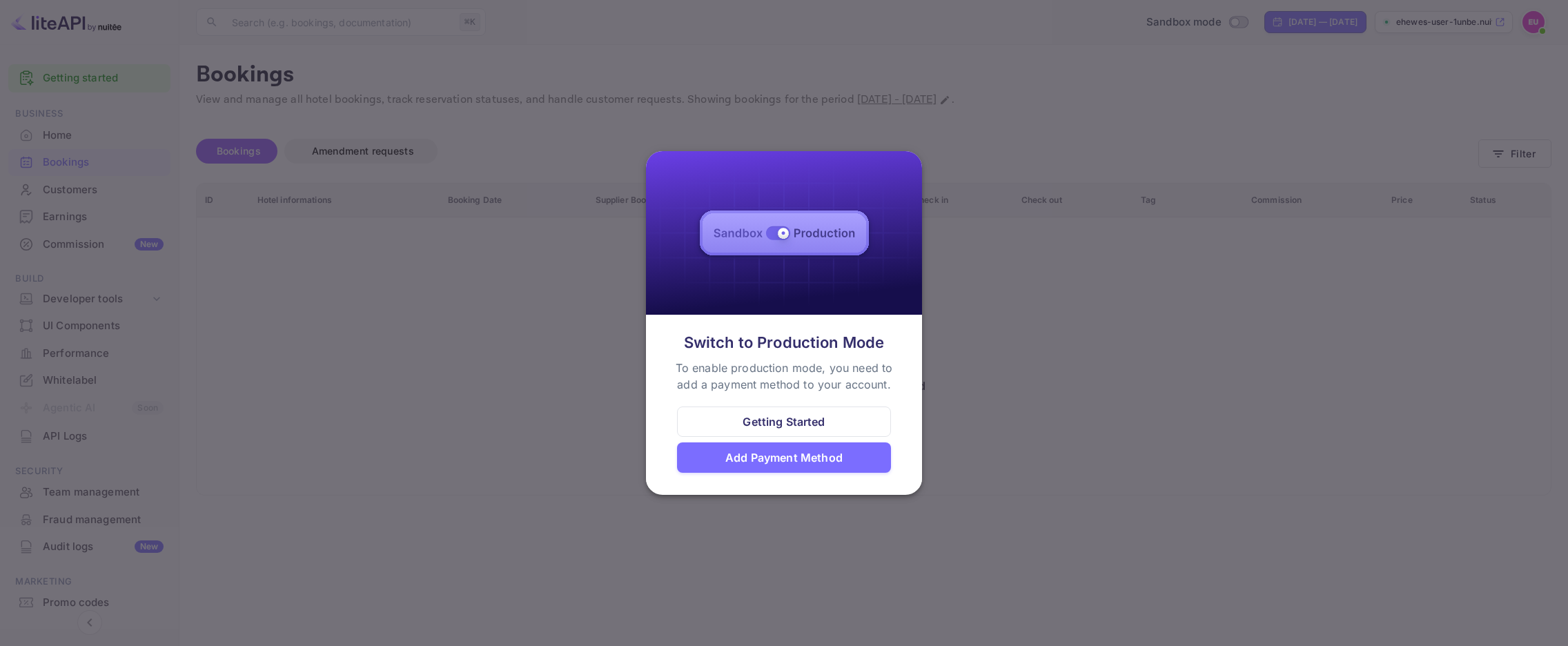
click at [982, 392] on div at bounding box center [784, 323] width 1568 height 646
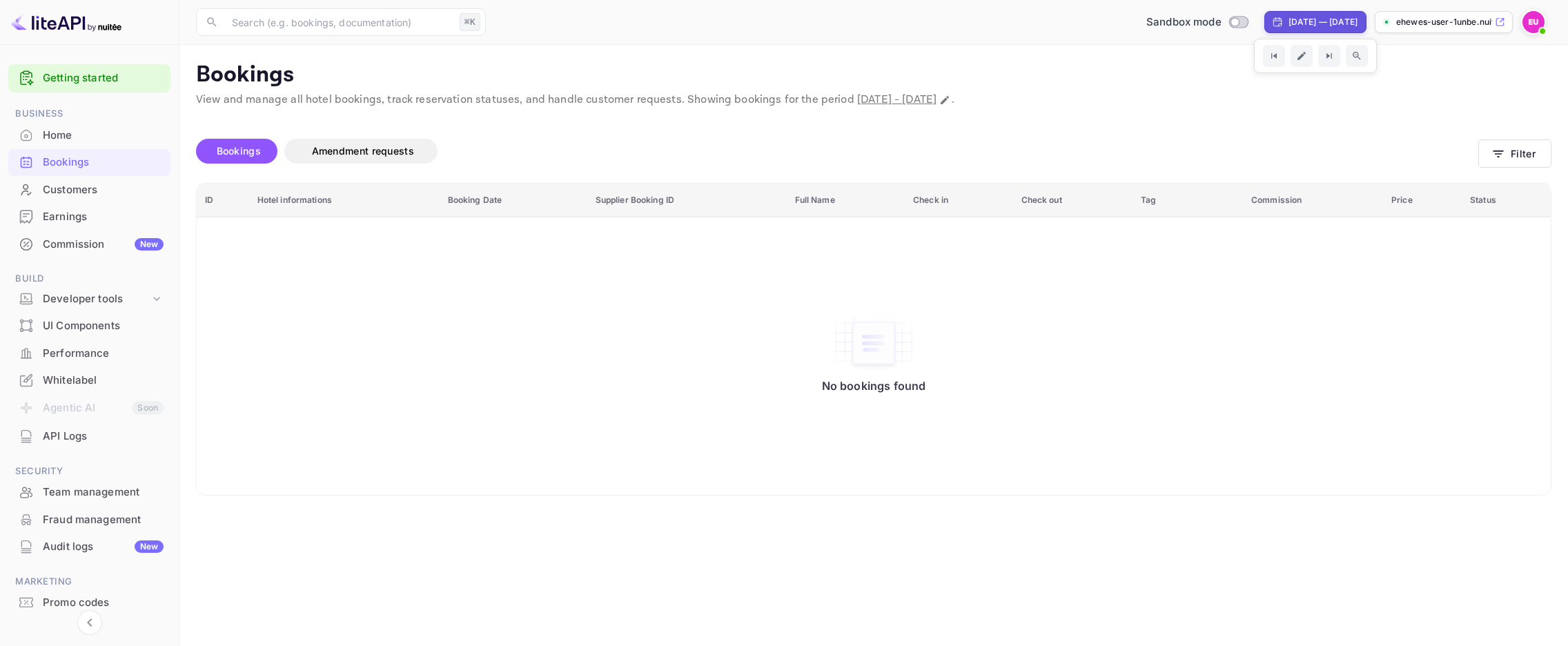
click at [1298, 23] on div "[DATE] — [DATE]" at bounding box center [1322, 22] width 69 height 13
select select "7"
select select "2025"
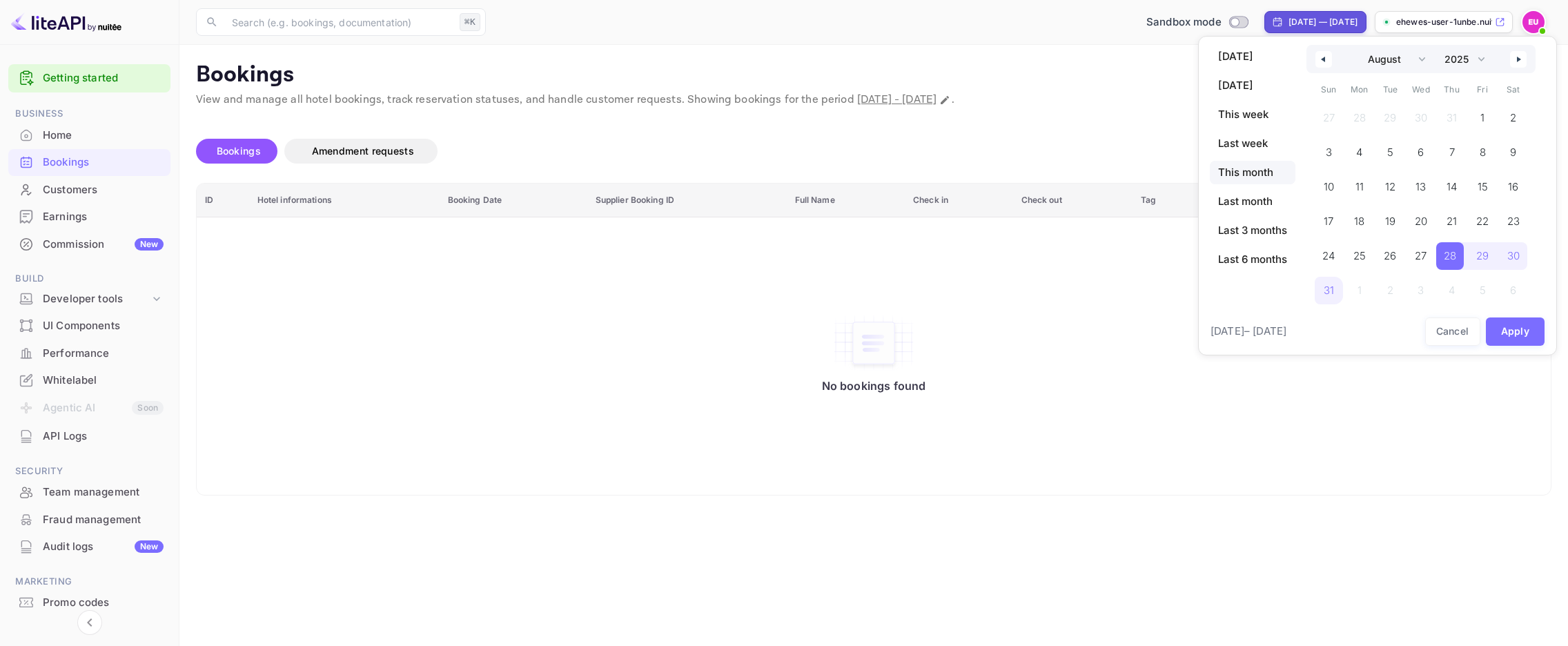
click at [1245, 174] on span "This month" at bounding box center [1253, 173] width 86 height 24
select select "8"
